Goal: Task Accomplishment & Management: Use online tool/utility

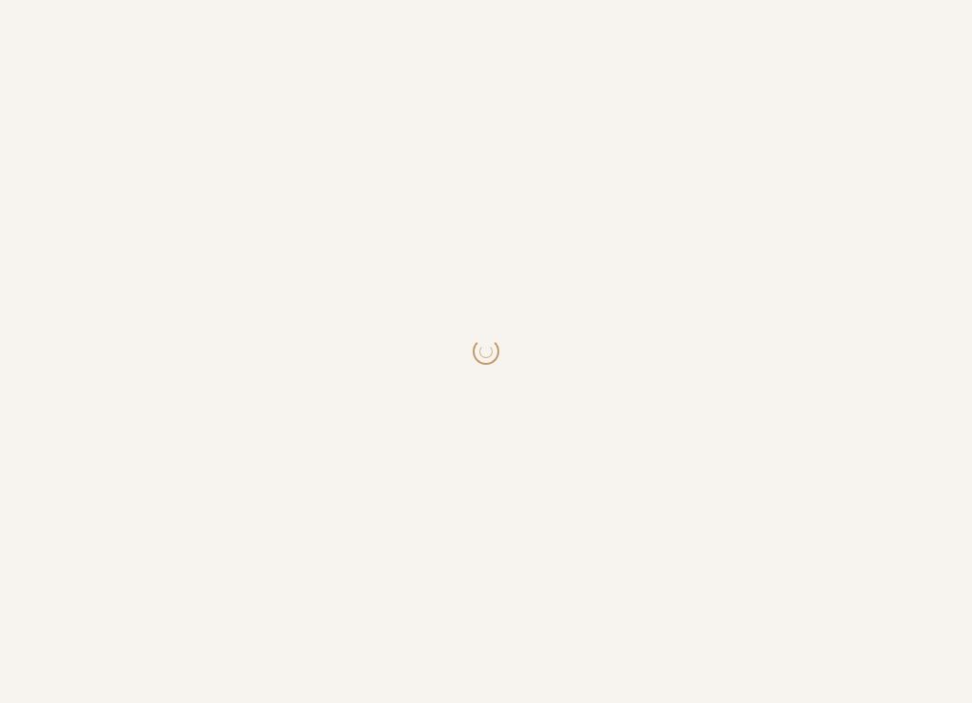
drag, startPoint x: 592, startPoint y: 2, endPoint x: 592, endPoint y: -20, distance: 21.9
click at [592, 0] on html at bounding box center [486, 351] width 972 height 703
